Goal: Task Accomplishment & Management: Complete application form

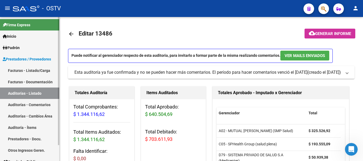
click at [22, 96] on link "Auditorías - Listado" at bounding box center [29, 93] width 59 height 11
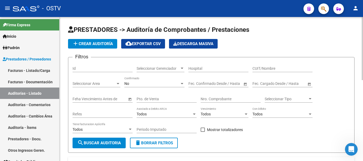
click at [87, 44] on span "add Crear Auditoría" at bounding box center [92, 43] width 41 height 5
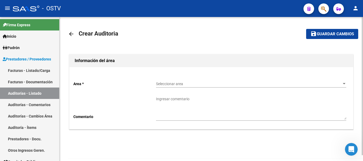
click at [183, 86] on span "Seleccionar area" at bounding box center [249, 84] width 186 height 5
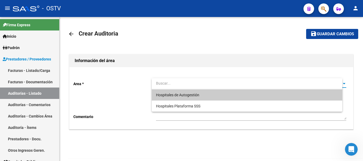
paste input "13653"
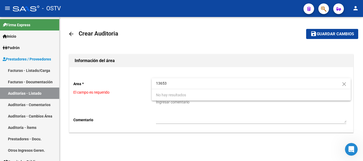
type input "13653"
click at [138, 67] on div at bounding box center [181, 80] width 363 height 161
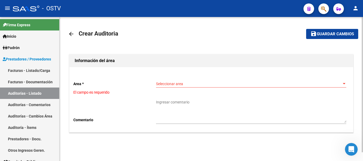
click at [179, 83] on span "Seleccionar area" at bounding box center [249, 84] width 186 height 5
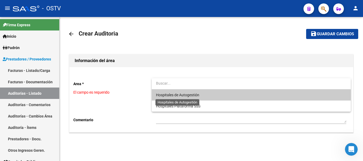
click at [174, 93] on span "Hospitales de Autogestión" at bounding box center [177, 95] width 43 height 4
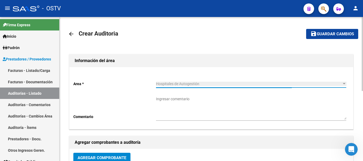
click at [110, 155] on button "Agregar Comprobante" at bounding box center [101, 158] width 57 height 10
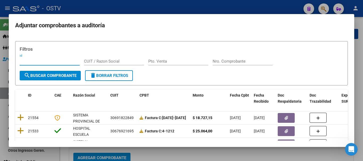
click at [234, 62] on input "Nro. Comprobante" at bounding box center [243, 61] width 60 height 5
paste input "13653"
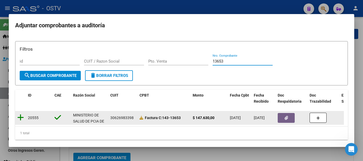
type input "13653"
click at [22, 117] on icon at bounding box center [20, 117] width 7 height 7
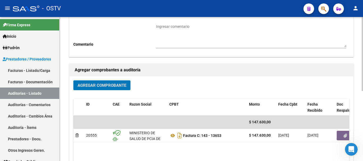
scroll to position [135, 0]
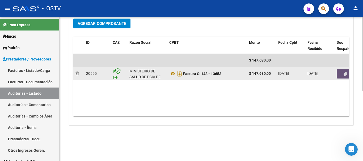
click at [343, 74] on button "button" at bounding box center [345, 74] width 17 height 10
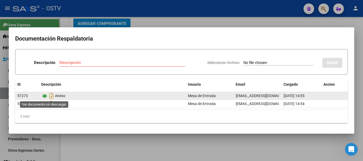
click at [45, 98] on icon at bounding box center [44, 96] width 7 height 6
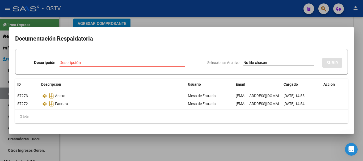
click at [167, 19] on div at bounding box center [181, 80] width 363 height 161
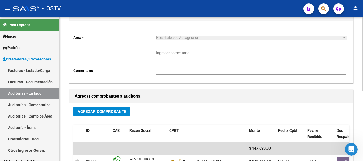
scroll to position [0, 0]
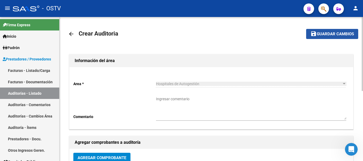
click at [334, 33] on span "Guardar cambios" at bounding box center [335, 34] width 37 height 5
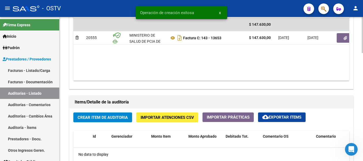
scroll to position [319, 0]
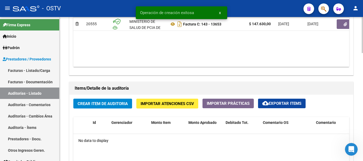
click at [114, 101] on span "Crear Item de Auditoria" at bounding box center [103, 103] width 50 height 5
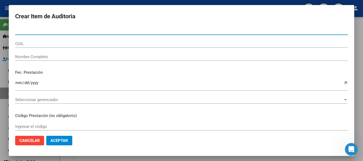
paste input "26315612"
type input "26315612"
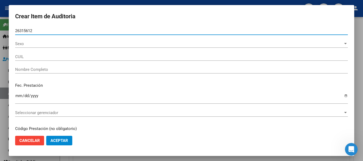
type input "27263156124"
type input "[PERSON_NAME] [PERSON_NAME]"
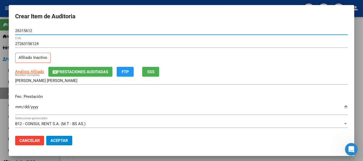
type input "26315612"
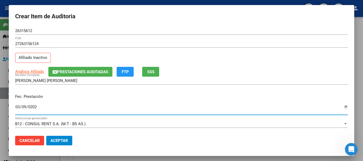
type input "[DATE]"
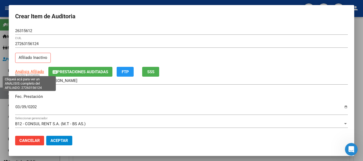
click at [36, 72] on span "Análisis Afiliado" at bounding box center [29, 71] width 29 height 5
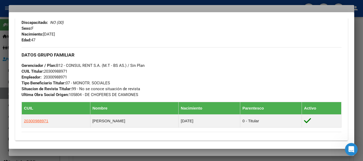
scroll to position [308, 0]
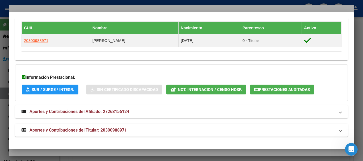
click at [128, 129] on mat-panel-title "Aportes y Contribuciones del Titular: 20300988971" at bounding box center [179, 130] width 314 height 6
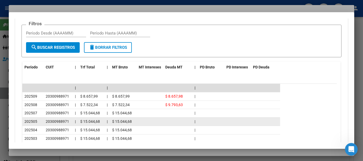
scroll to position [489, 0]
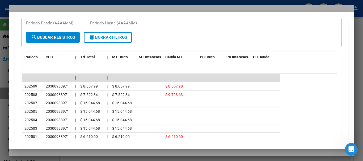
click at [91, 7] on div at bounding box center [181, 80] width 363 height 161
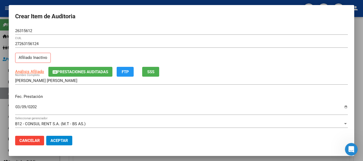
click at [236, 44] on input "27263156124" at bounding box center [181, 43] width 333 height 5
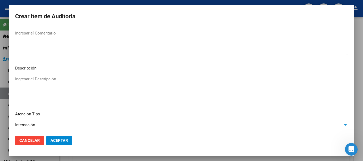
scroll to position [374, 0]
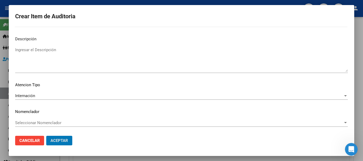
click at [46, 136] on button "Aceptar" at bounding box center [59, 141] width 26 height 10
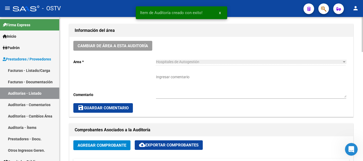
scroll to position [133, 0]
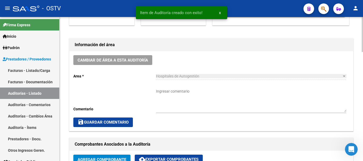
click at [213, 95] on textarea "Ingresar comentario" at bounding box center [251, 100] width 190 height 23
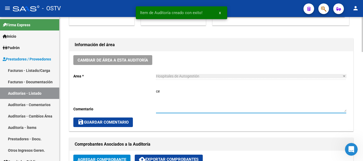
type textarea "c"
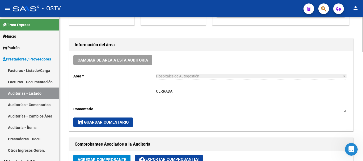
type textarea "CERRADA"
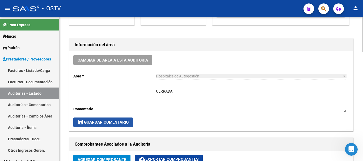
drag, startPoint x: 111, startPoint y: 124, endPoint x: 120, endPoint y: 120, distance: 10.1
click at [111, 124] on span "save Guardar Comentario" at bounding box center [103, 122] width 51 height 5
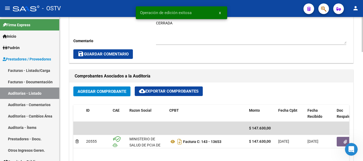
scroll to position [293, 0]
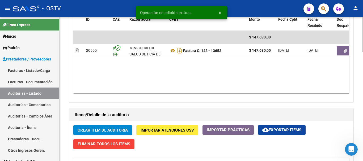
click at [108, 130] on span "Crear Item de Auditoria" at bounding box center [103, 130] width 50 height 5
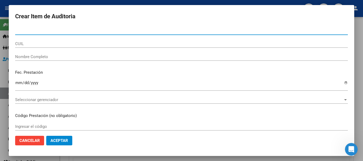
paste input "27263156124"
type input "26315612"
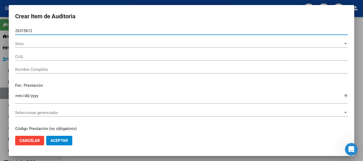
type input "27263156124"
type input "[PERSON_NAME] [PERSON_NAME]"
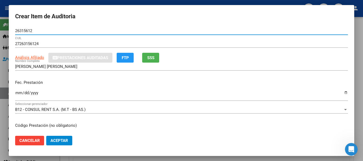
type input "26315612"
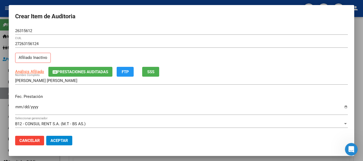
click at [362, 64] on div at bounding box center [181, 80] width 363 height 161
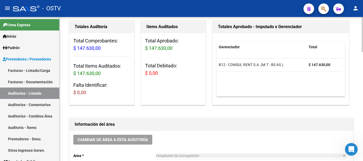
scroll to position [107, 0]
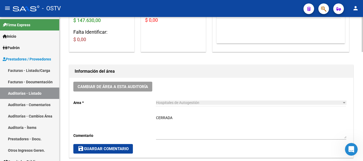
click at [108, 148] on span "save Guardar Comentario" at bounding box center [103, 149] width 51 height 5
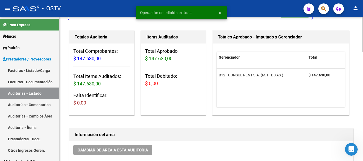
scroll to position [0, 0]
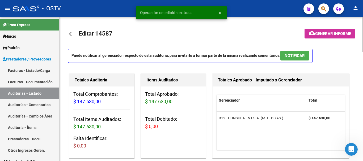
click at [72, 33] on mat-icon "arrow_back" at bounding box center [71, 34] width 6 height 6
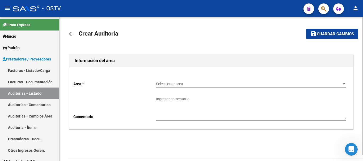
click at [169, 84] on span "Seleccionar area" at bounding box center [249, 84] width 186 height 5
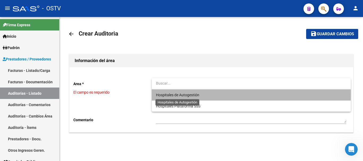
click at [175, 93] on span "Hospitales de Autogestión" at bounding box center [177, 95] width 43 height 4
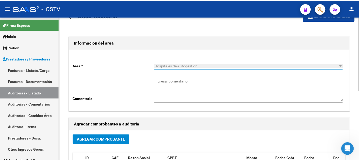
scroll to position [27, 0]
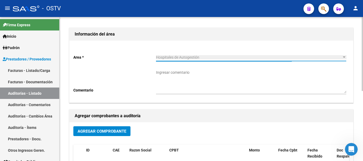
click at [108, 131] on span "Agregar Comprobante" at bounding box center [102, 131] width 49 height 5
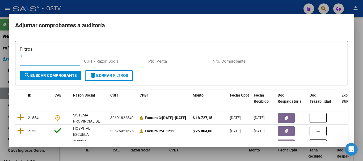
click at [255, 63] on input "Nro. Comprobante" at bounding box center [243, 61] width 60 height 5
paste input "3485"
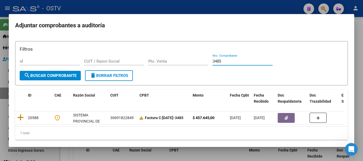
type input "3485"
click at [355, 78] on div at bounding box center [181, 80] width 363 height 161
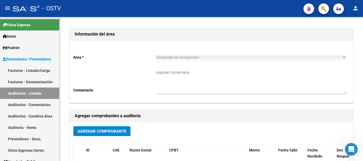
click at [355, 7] on mat-icon "person" at bounding box center [356, 8] width 6 height 6
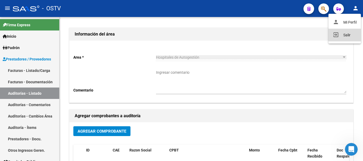
click at [346, 36] on button "exit_to_app Salir" at bounding box center [345, 35] width 32 height 13
